Goal: Information Seeking & Learning: Understand process/instructions

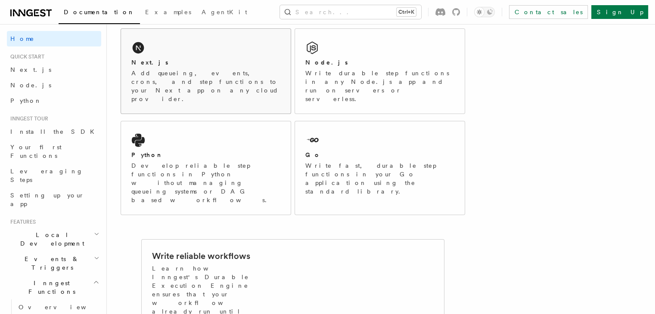
scroll to position [114, 0]
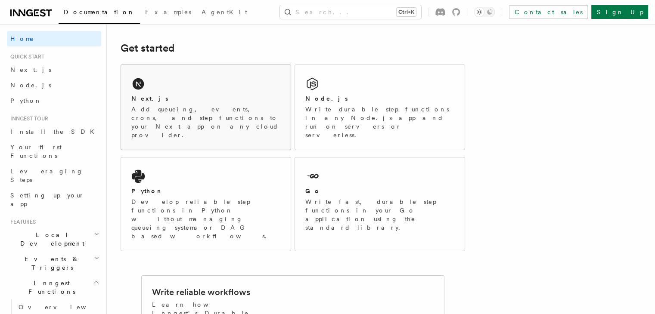
click at [184, 109] on p "Add queueing, events, crons, and step functions to your Next app on any cloud p…" at bounding box center [205, 122] width 149 height 34
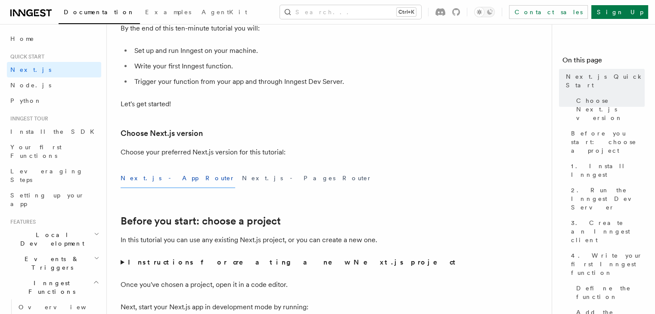
scroll to position [114, 0]
click at [156, 176] on button "Next.js - App Router" at bounding box center [178, 177] width 114 height 19
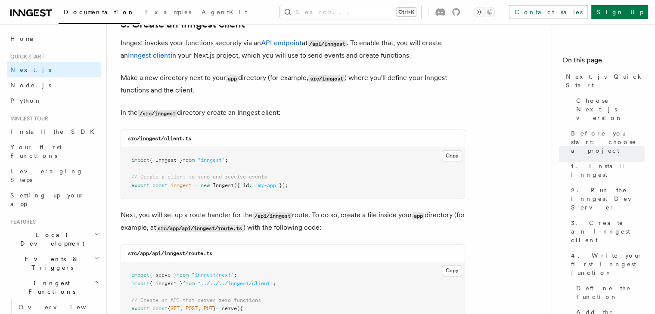
scroll to position [1090, 0]
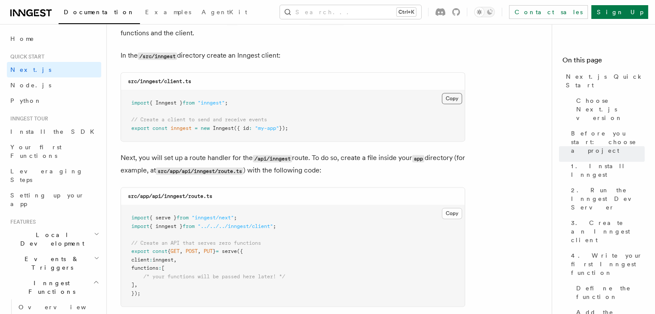
click at [453, 100] on button "Copy Copied" at bounding box center [452, 98] width 20 height 11
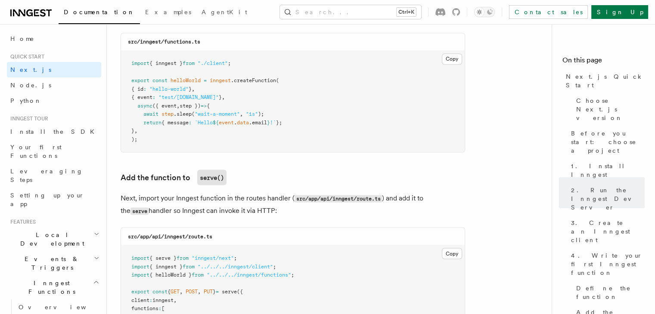
scroll to position [1549, 0]
